Goal: Communication & Community: Answer question/provide support

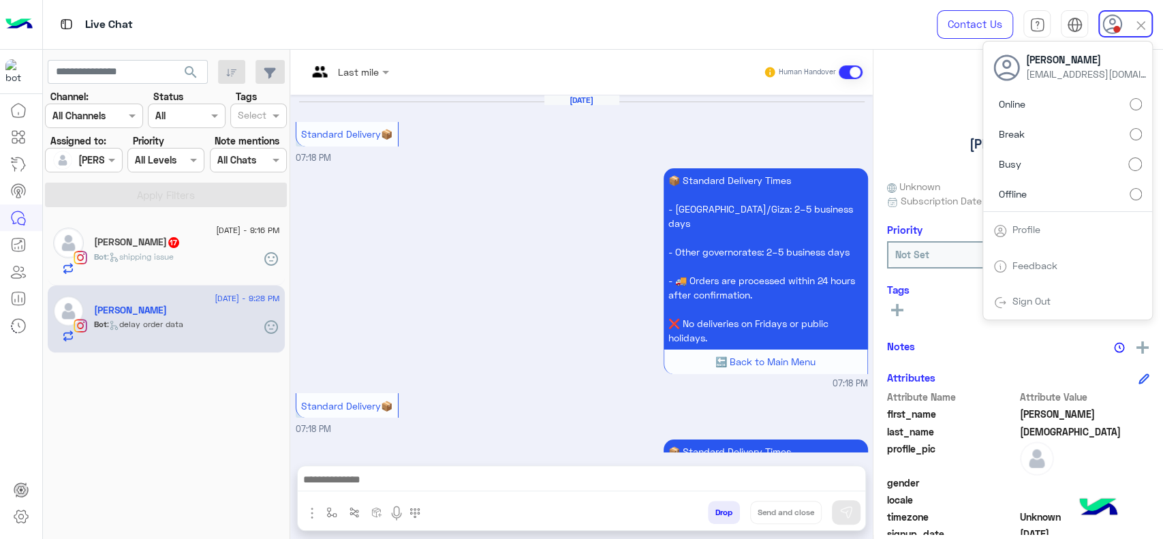
scroll to position [1879, 0]
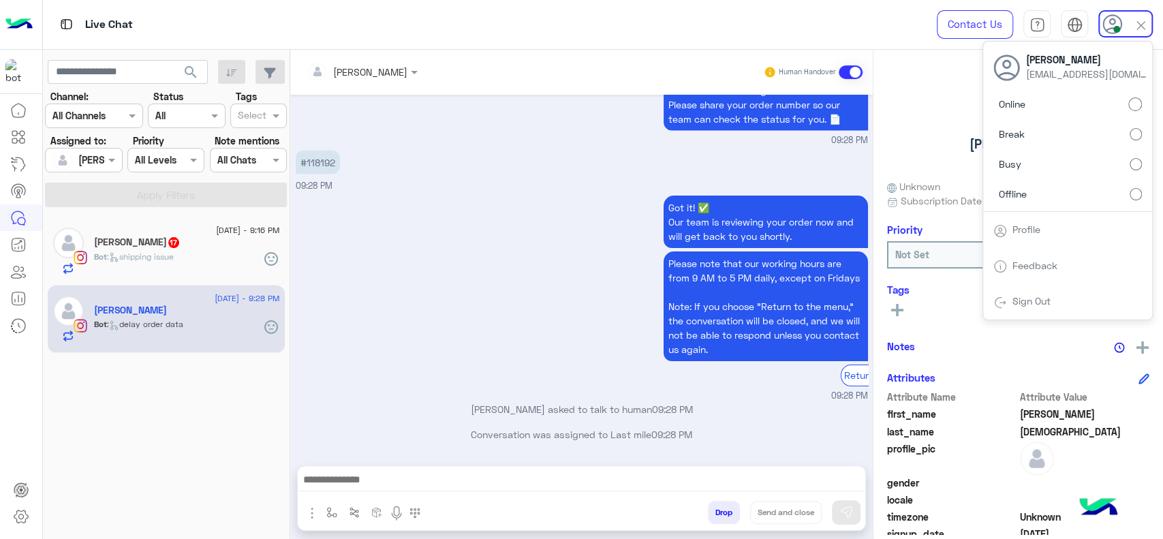
click at [1144, 29] on img at bounding box center [1141, 26] width 16 height 16
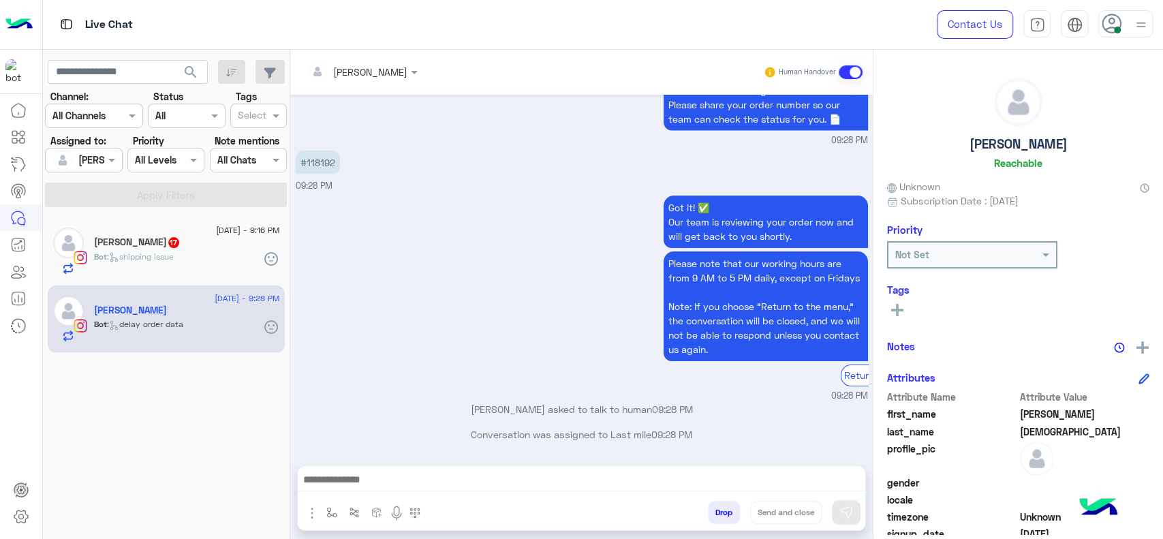
click at [183, 328] on span ": delay order data" at bounding box center [145, 324] width 76 height 10
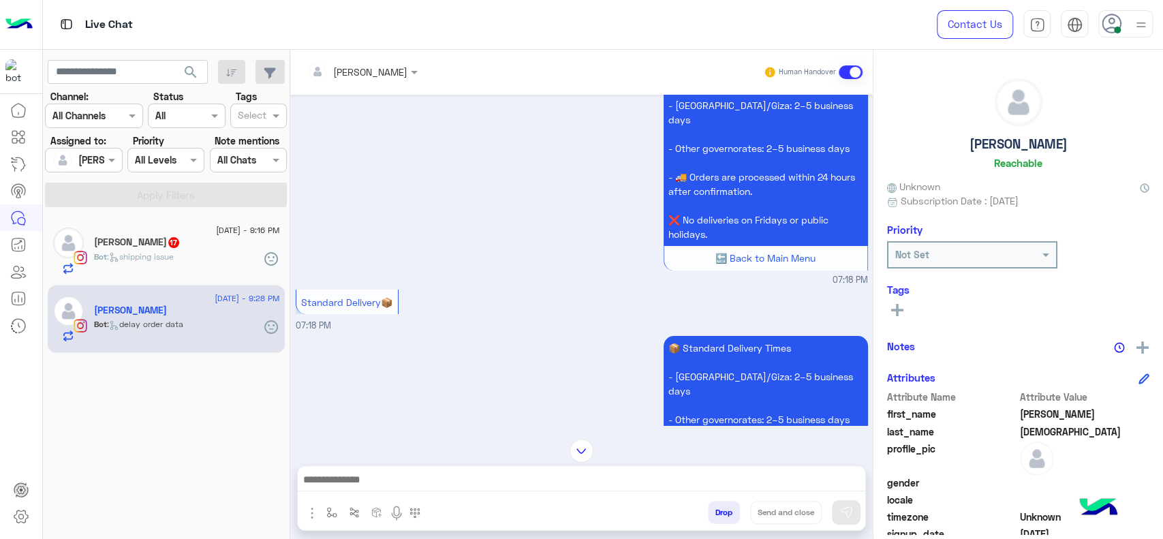
scroll to position [48, 0]
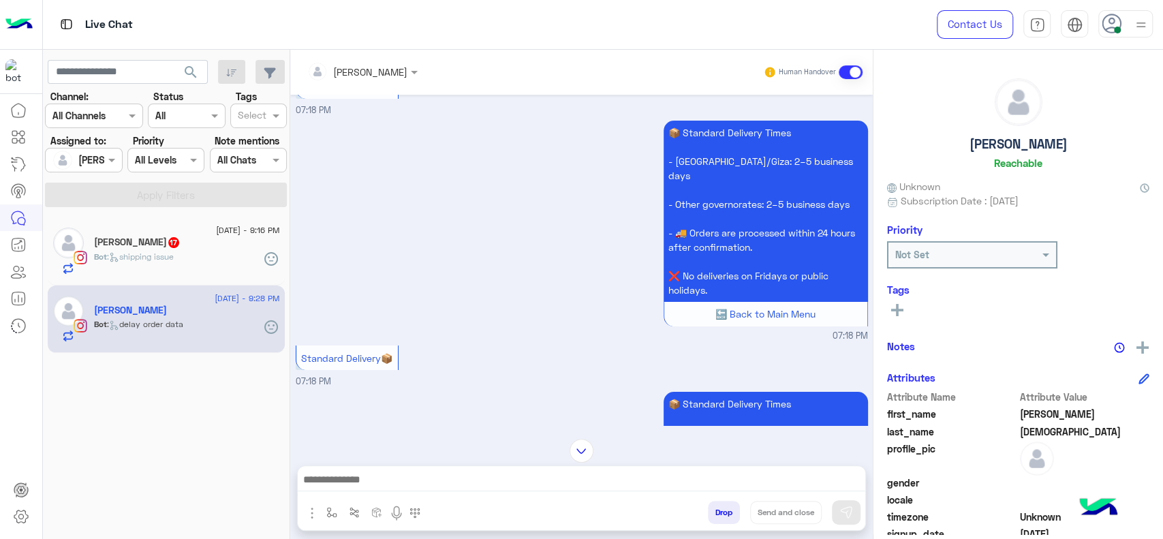
click at [847, 76] on span at bounding box center [850, 72] width 24 height 14
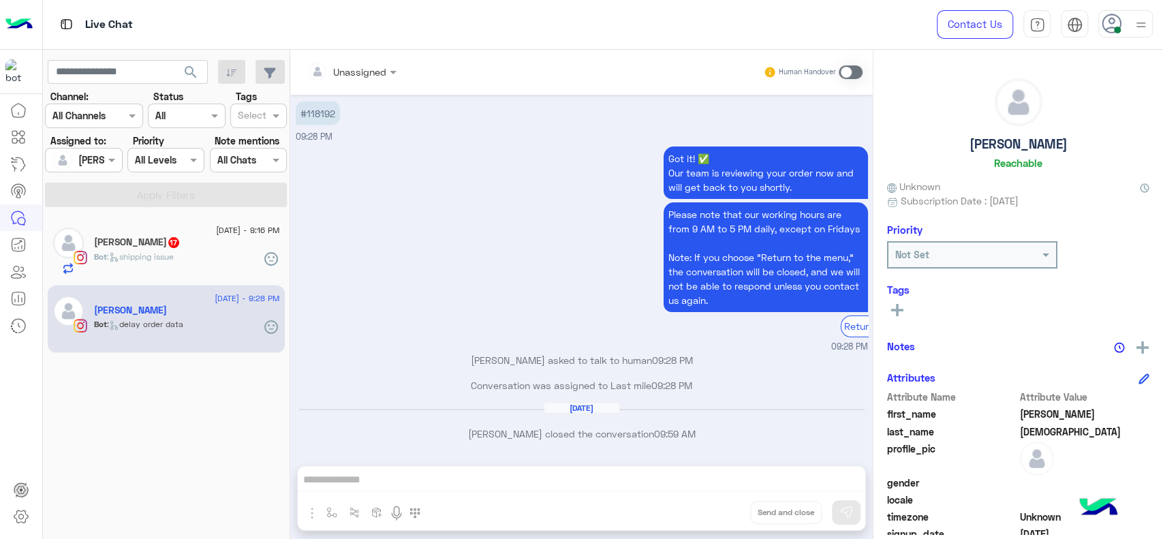
click at [847, 76] on span at bounding box center [850, 72] width 24 height 14
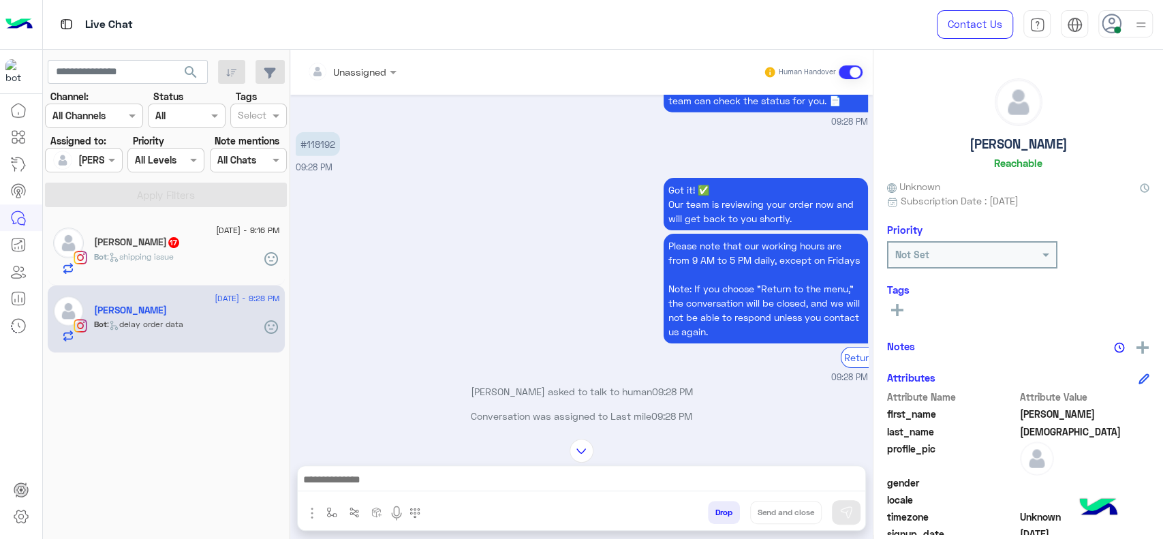
scroll to position [5686, 0]
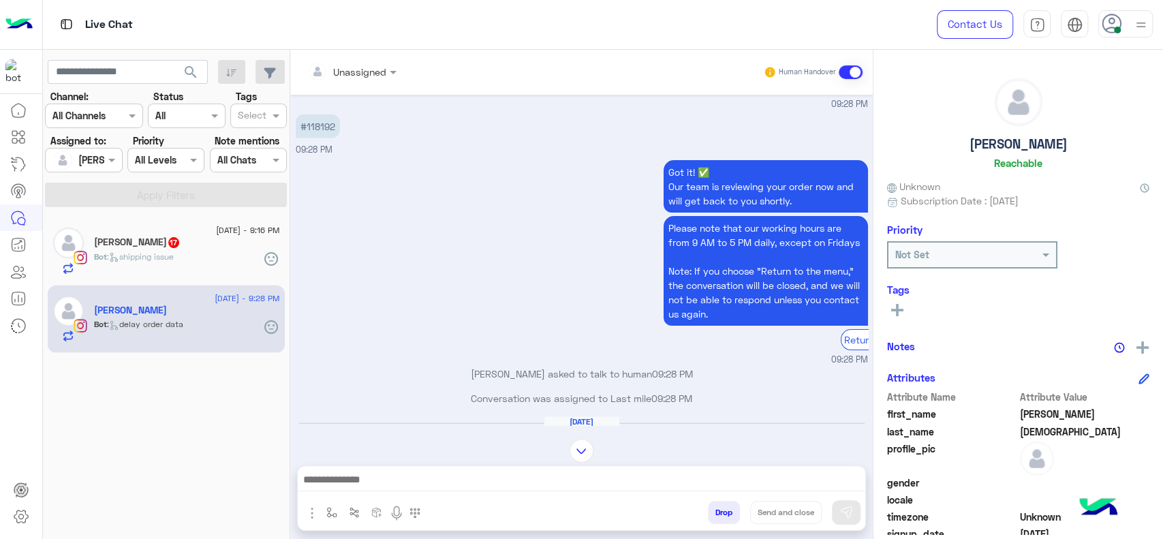
click at [322, 138] on p "#118192" at bounding box center [318, 126] width 44 height 24
copy p "118192"
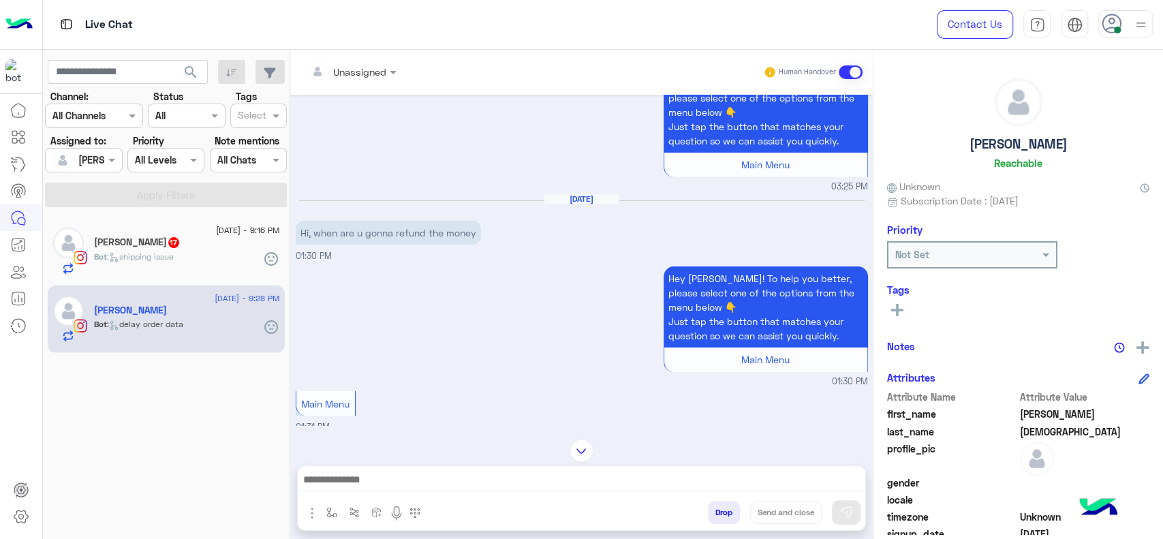
scroll to position [3455, 0]
click at [471, 373] on div "Hey [PERSON_NAME]! To help you better, please select one of the options from th…" at bounding box center [582, 326] width 572 height 125
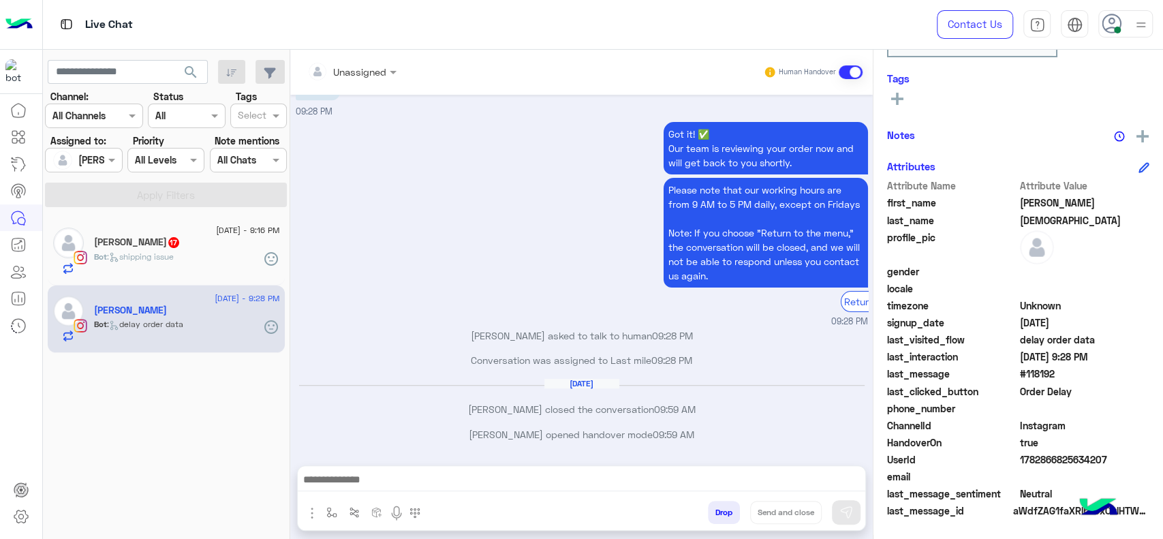
scroll to position [7606, 0]
click at [1136, 13] on div at bounding box center [1140, 24] width 17 height 26
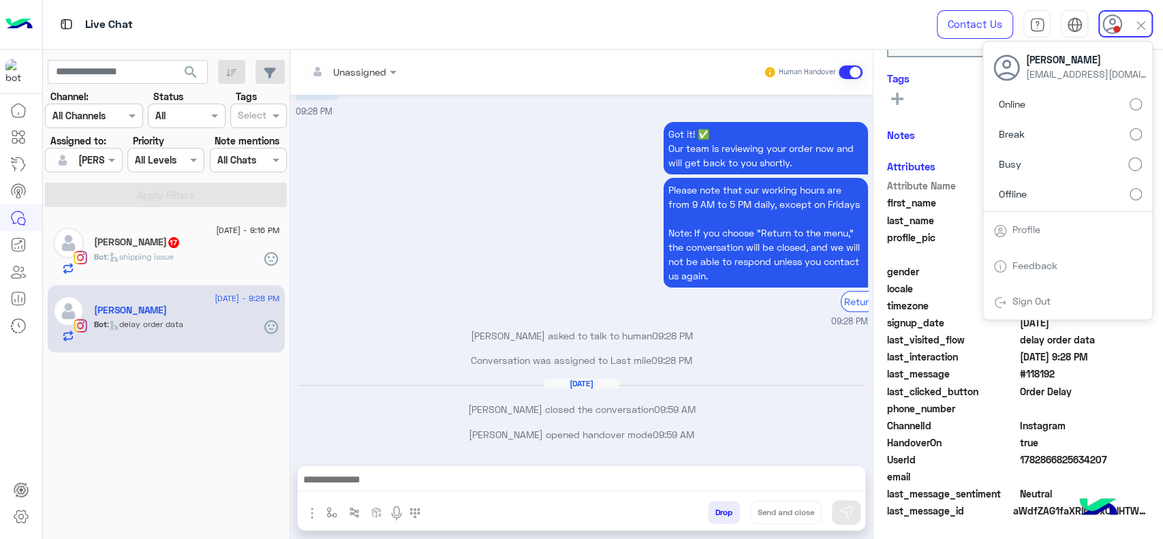
scroll to position [7607, 0]
